Goal: Information Seeking & Learning: Learn about a topic

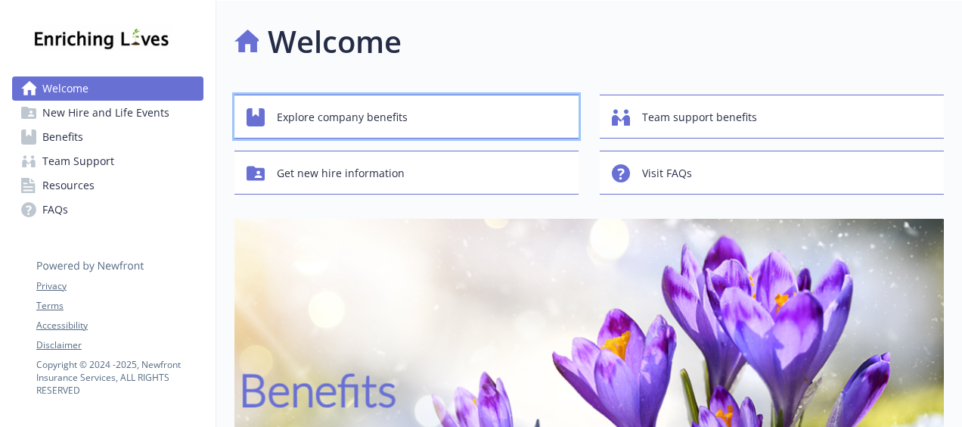
click at [384, 116] on span "Explore company benefits" at bounding box center [342, 117] width 131 height 29
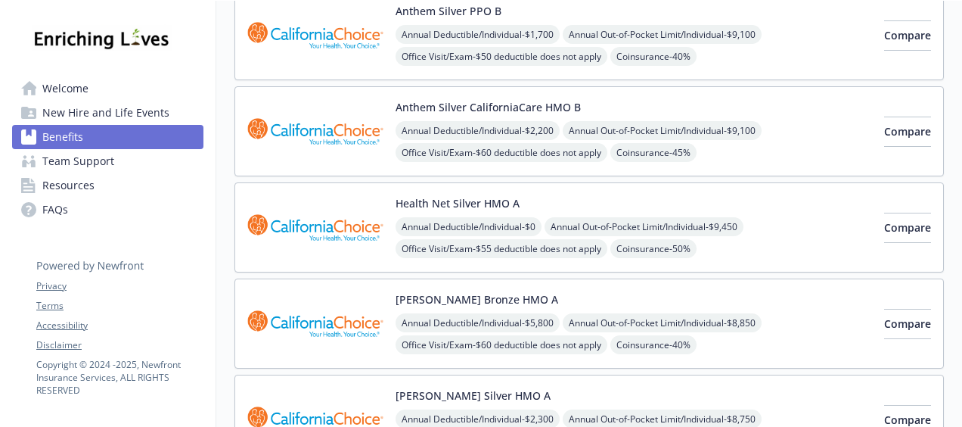
scroll to position [275, 0]
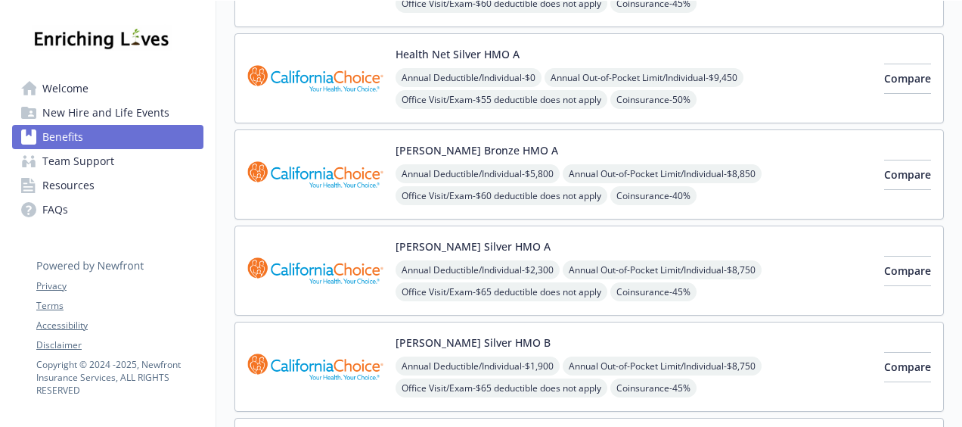
click at [837, 210] on div "[PERSON_NAME] Bronze HMO A Annual Deductible/Individual - $5,800 Annual Out-of-…" at bounding box center [590, 174] width 710 height 90
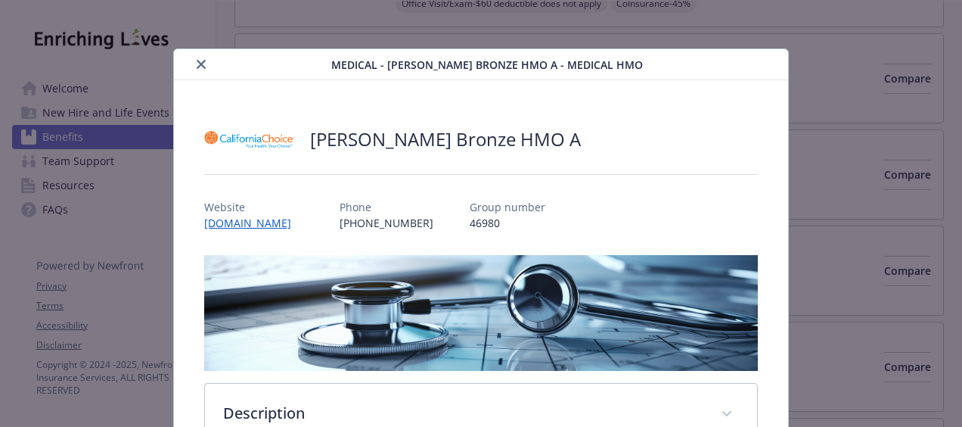
scroll to position [11, 0]
